Goal: Navigation & Orientation: Find specific page/section

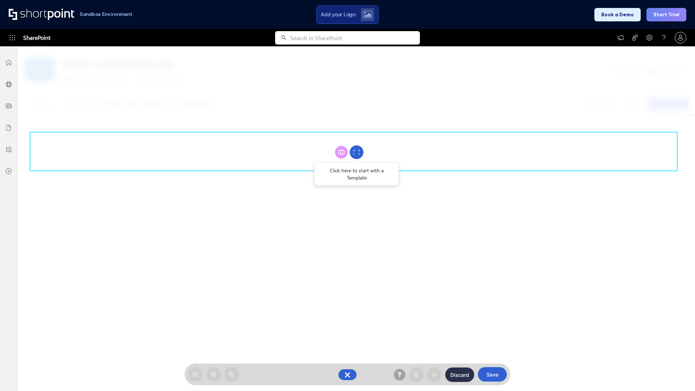
click at [357, 152] on circle at bounding box center [357, 153] width 14 height 14
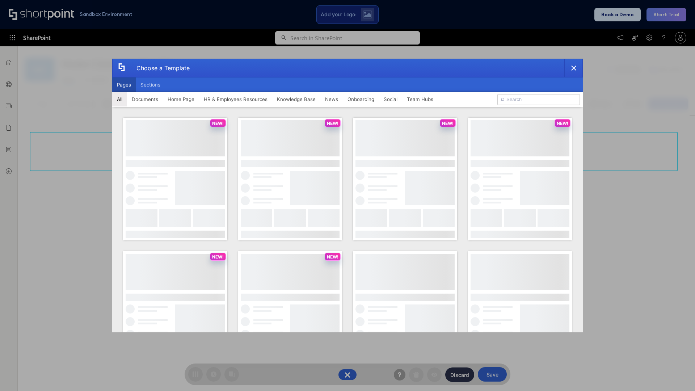
click at [124, 85] on button "Pages" at bounding box center [124, 85] width 24 height 14
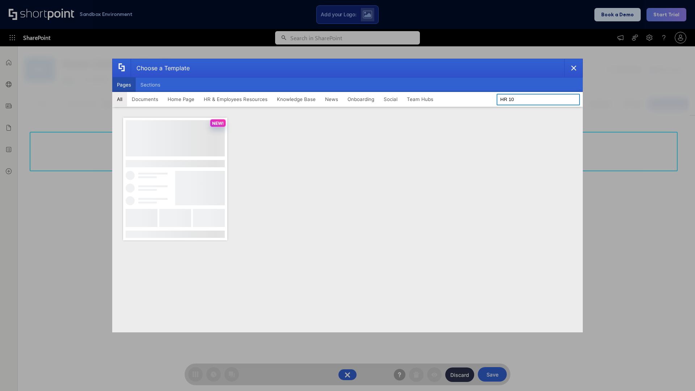
type input "HR 10"
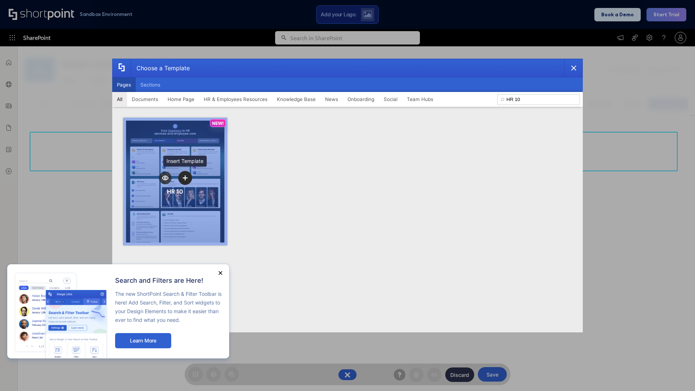
click at [185, 178] on icon "template selector" at bounding box center [185, 177] width 5 height 5
